Goal: Navigation & Orientation: Understand site structure

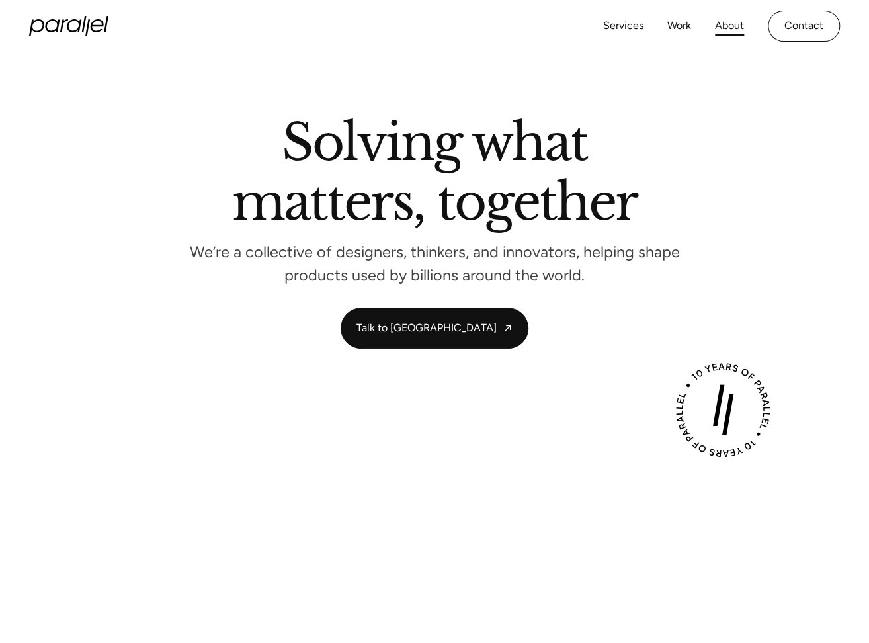
click at [721, 26] on link "About" at bounding box center [729, 26] width 29 height 19
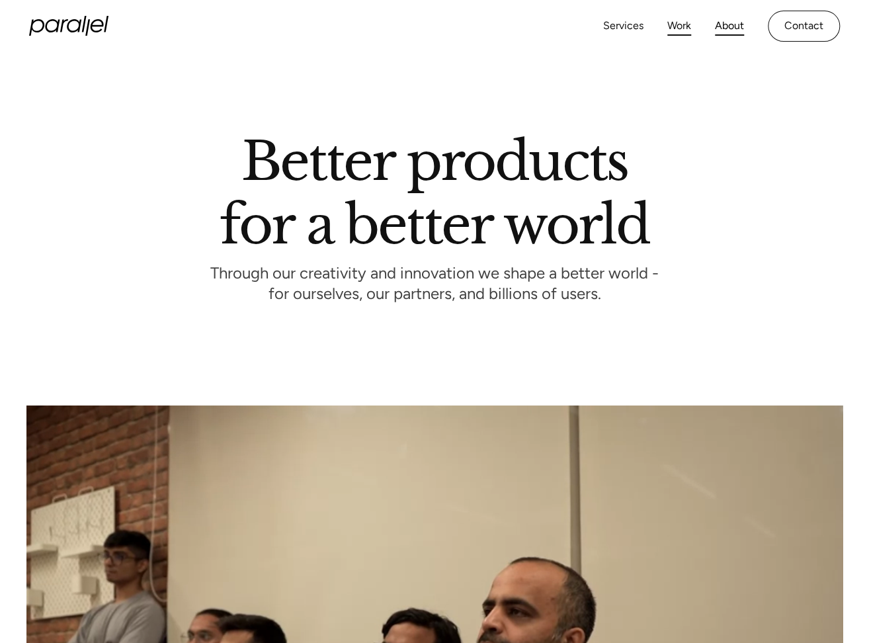
click at [684, 28] on link "Work" at bounding box center [680, 26] width 24 height 19
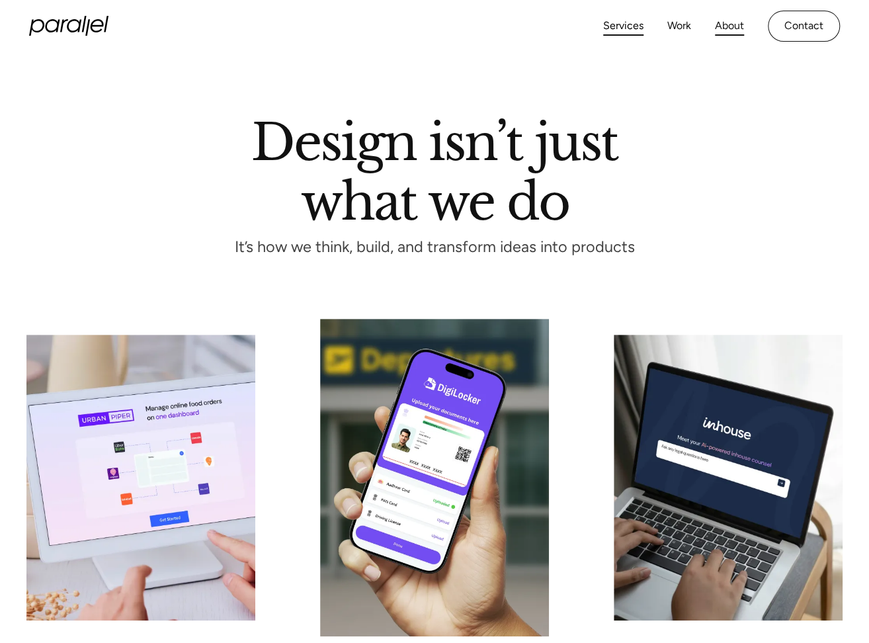
click at [722, 23] on link "About" at bounding box center [729, 26] width 29 height 19
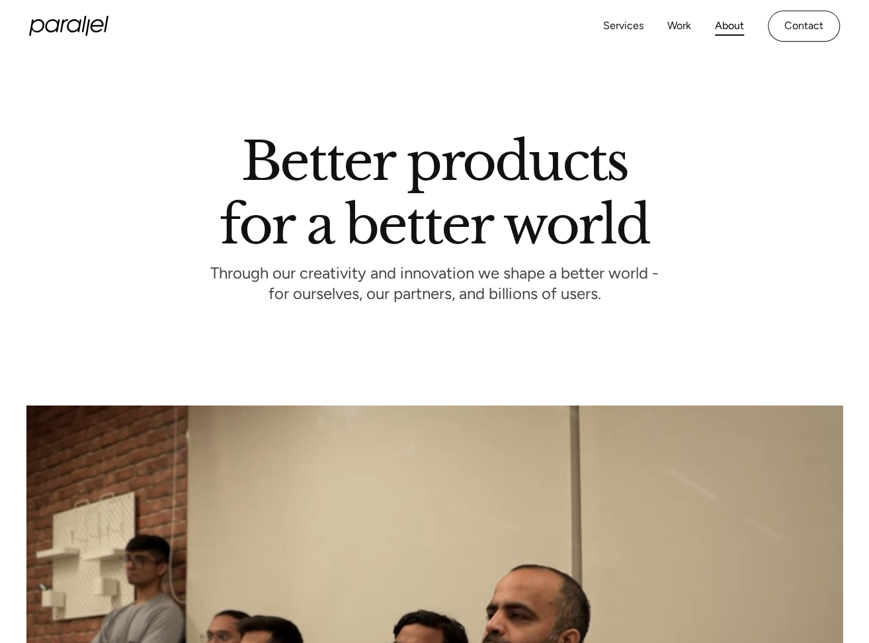
click at [736, 26] on link "About" at bounding box center [729, 26] width 29 height 19
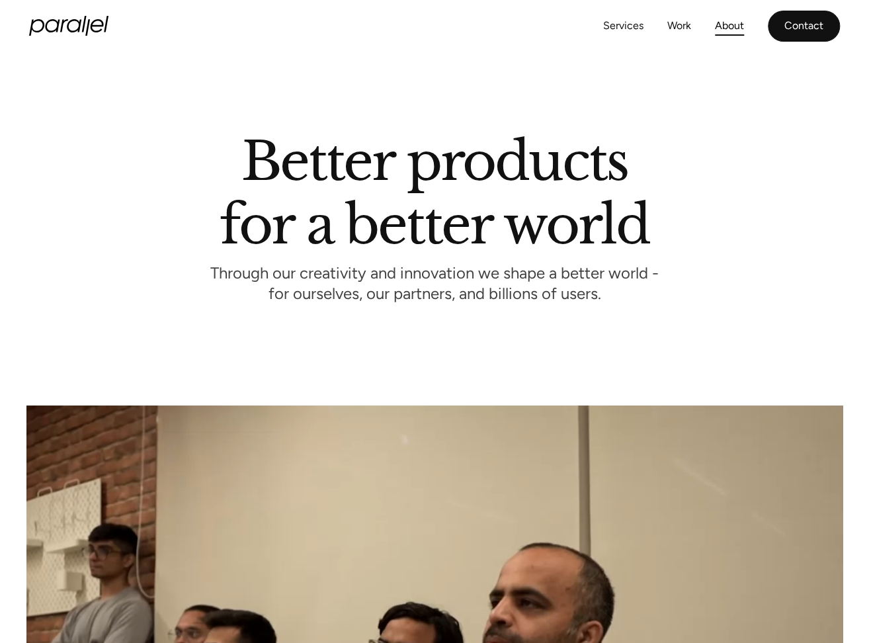
click at [786, 29] on link "Contact" at bounding box center [804, 26] width 72 height 31
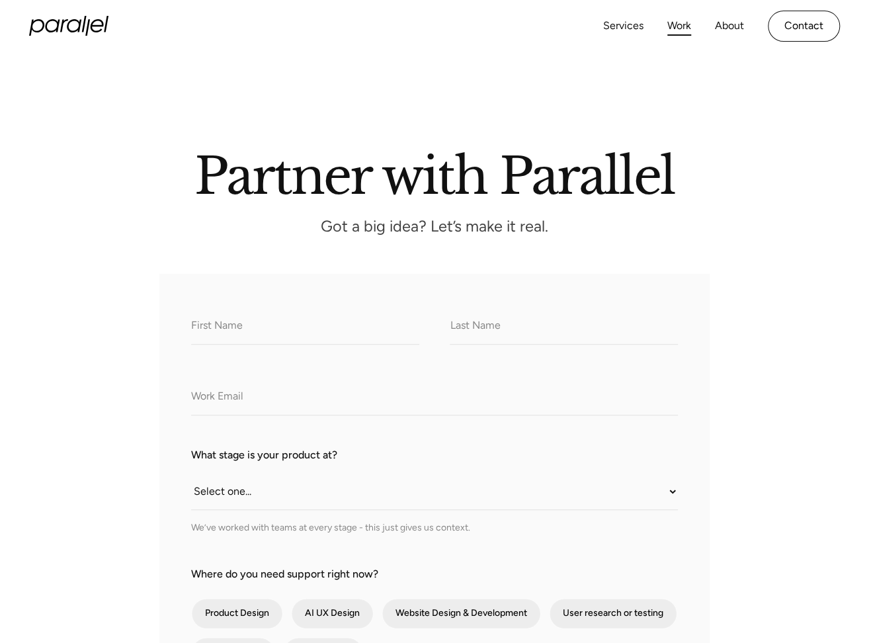
click at [677, 26] on link "Work" at bounding box center [680, 26] width 24 height 19
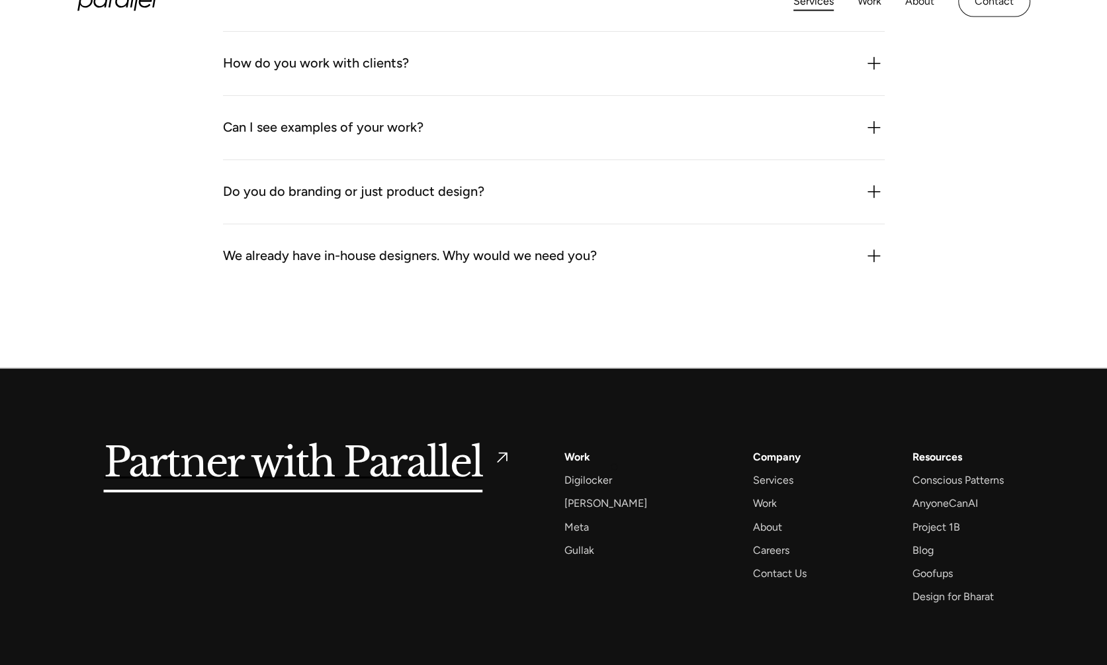
scroll to position [4111, 0]
